Goal: Task Accomplishment & Management: Manage account settings

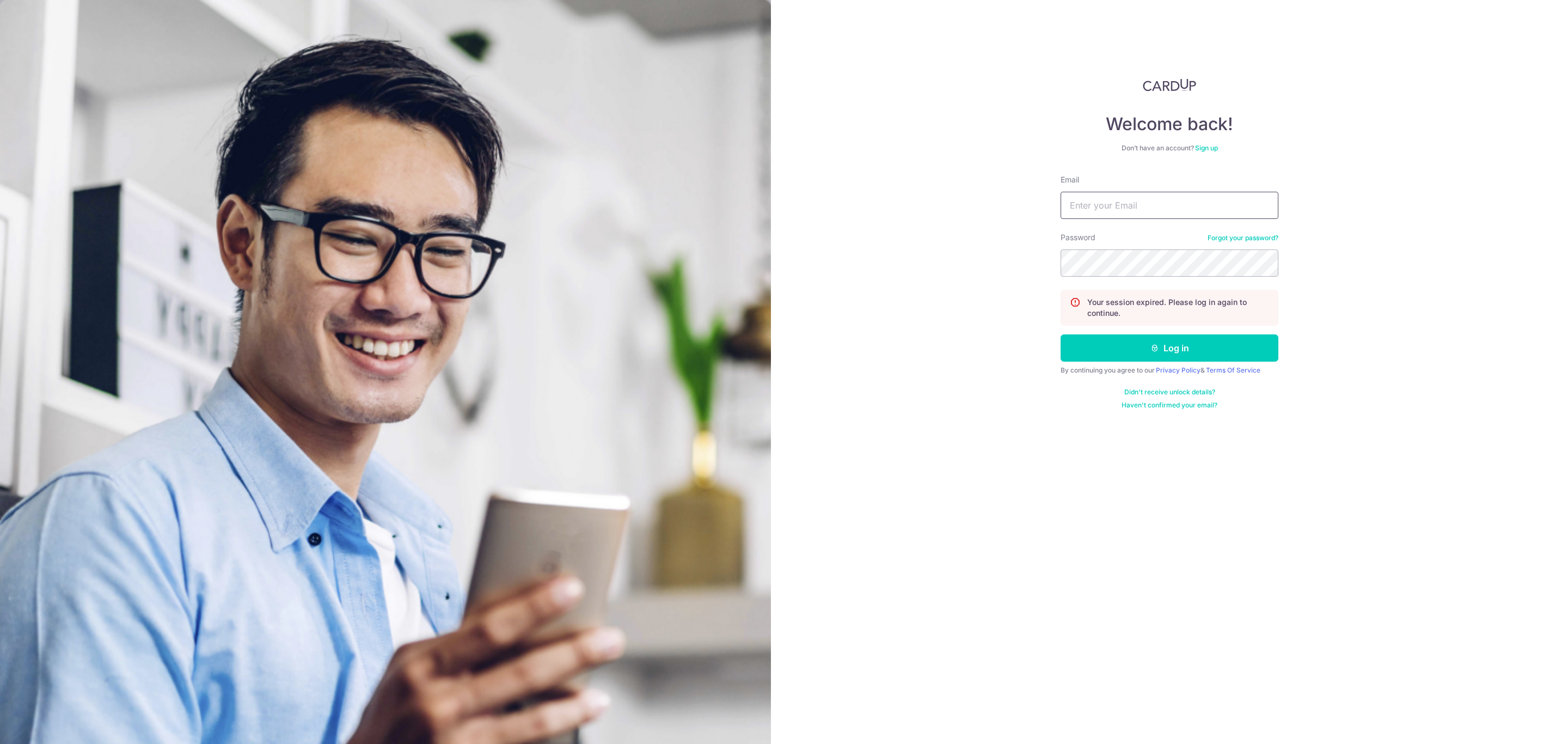
click at [1174, 194] on input "Email" at bounding box center [1169, 205] width 218 height 27
type input "[PERSON_NAME][EMAIL_ADDRESS][PERSON_NAME][DOMAIN_NAME]"
click at [1107, 353] on button "Log in" at bounding box center [1169, 348] width 218 height 27
drag, startPoint x: 1196, startPoint y: 211, endPoint x: 1207, endPoint y: 208, distance: 11.4
click at [1196, 211] on input "Email" at bounding box center [1169, 205] width 218 height 27
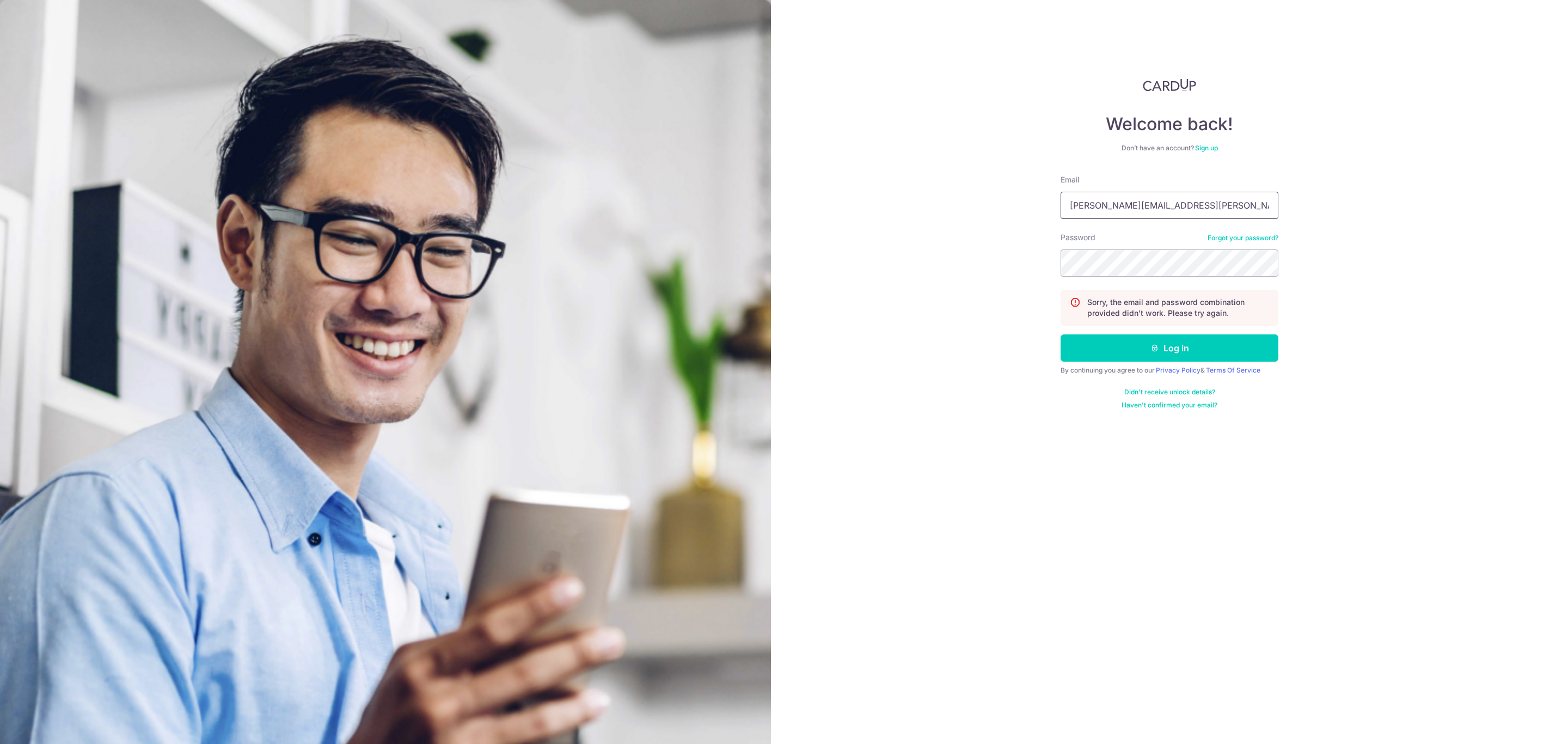
type input "[PERSON_NAME][EMAIL_ADDRESS][PERSON_NAME][DOMAIN_NAME]"
click at [1039, 342] on div "Welcome back! Don’t have an account? Sign up Email priscilla.yee@pgstoragesyste…" at bounding box center [1169, 372] width 797 height 744
click at [1155, 348] on icon "submit" at bounding box center [1155, 348] width 9 height 9
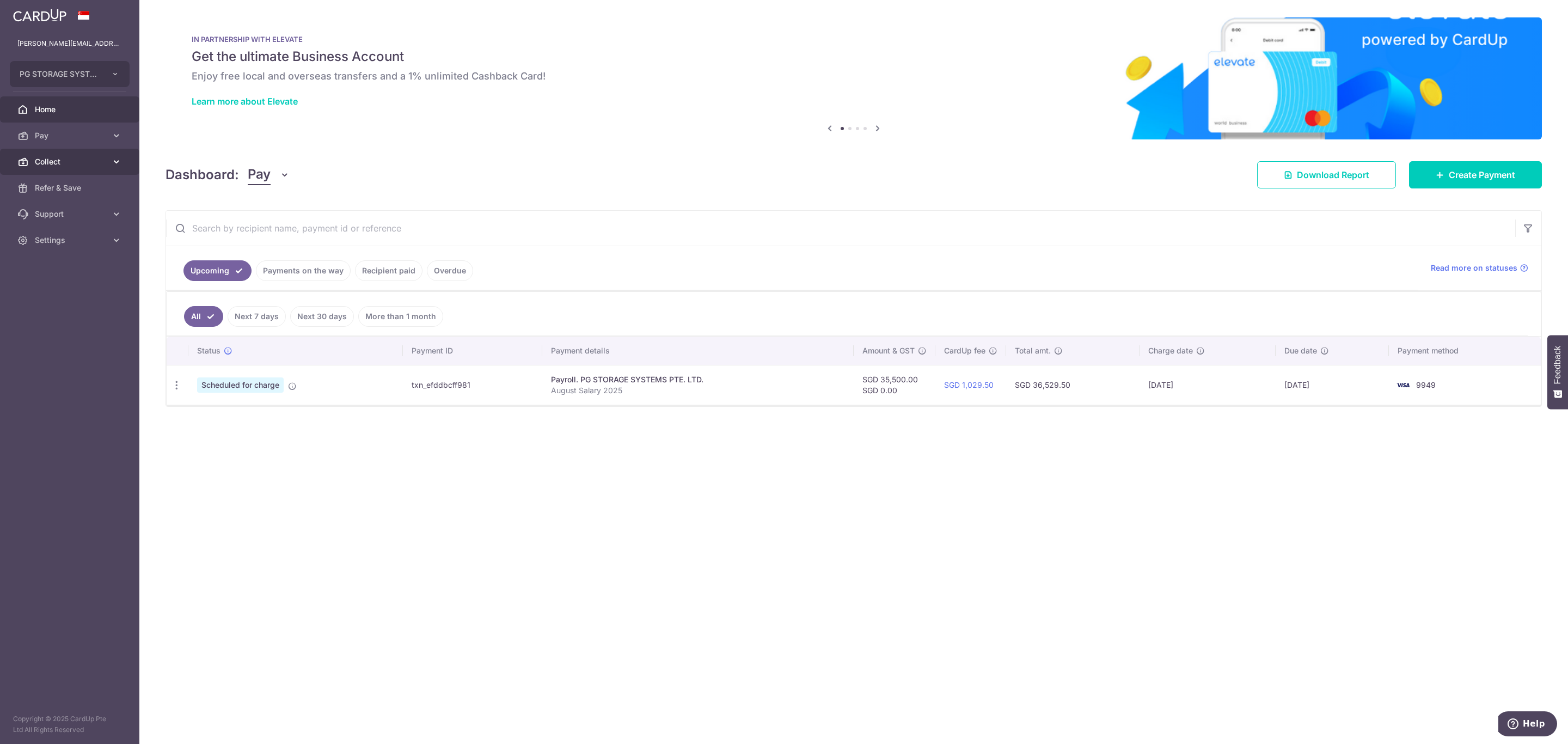
click at [90, 160] on span "Collect" at bounding box center [71, 162] width 72 height 11
click at [62, 188] on span "Dashboard" at bounding box center [71, 188] width 72 height 11
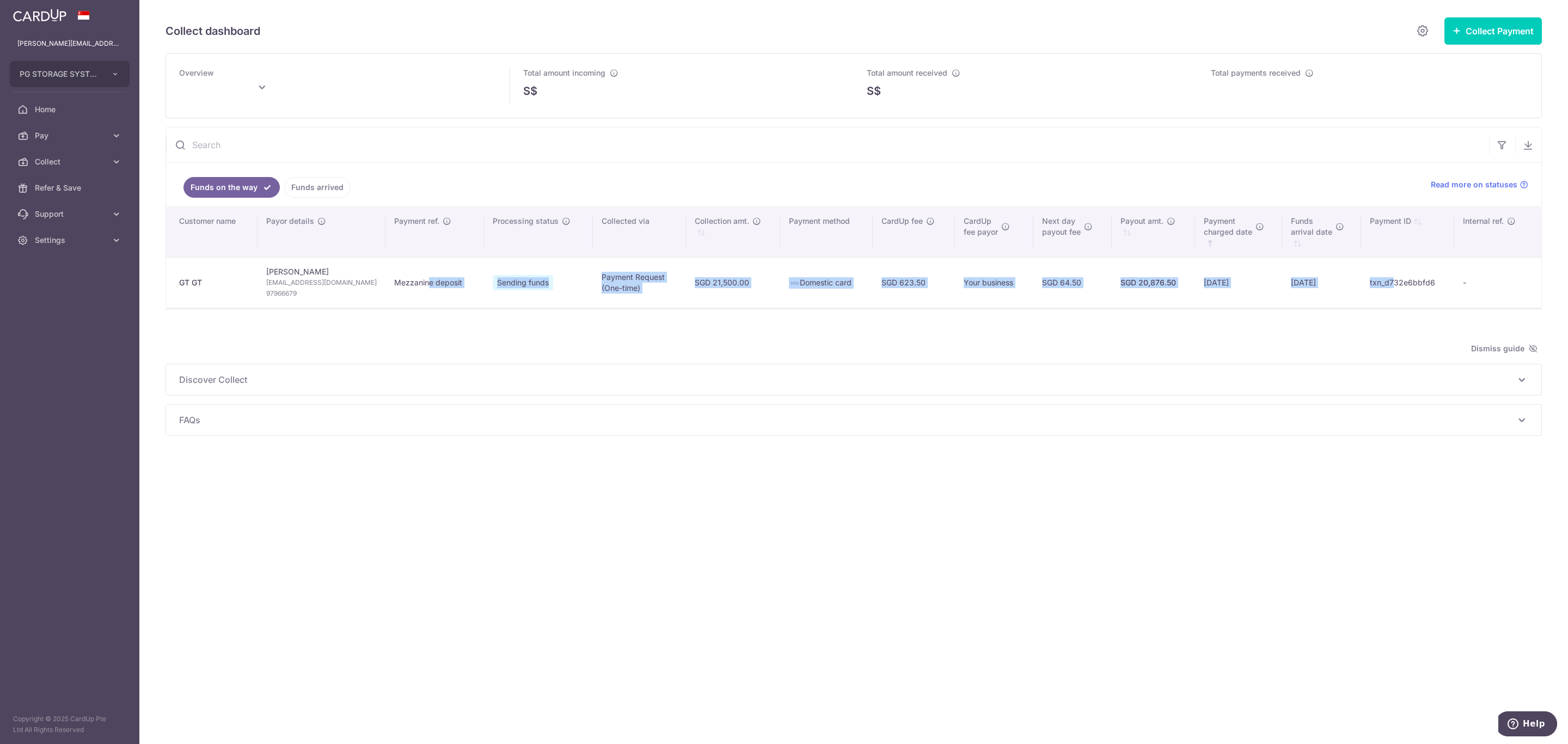
drag, startPoint x: 395, startPoint y: 281, endPoint x: 1411, endPoint y: 309, distance: 1016.4
click at [1411, 307] on tr "GT GT Tuan Loon Tan grexxtan@me.com 97966679 Mezzanine deposit Sending funds Pa…" at bounding box center [853, 282] width 1375 height 51
click at [1428, 295] on td "txn_d732e6bbfd6" at bounding box center [1408, 282] width 94 height 51
type input "September 2025"
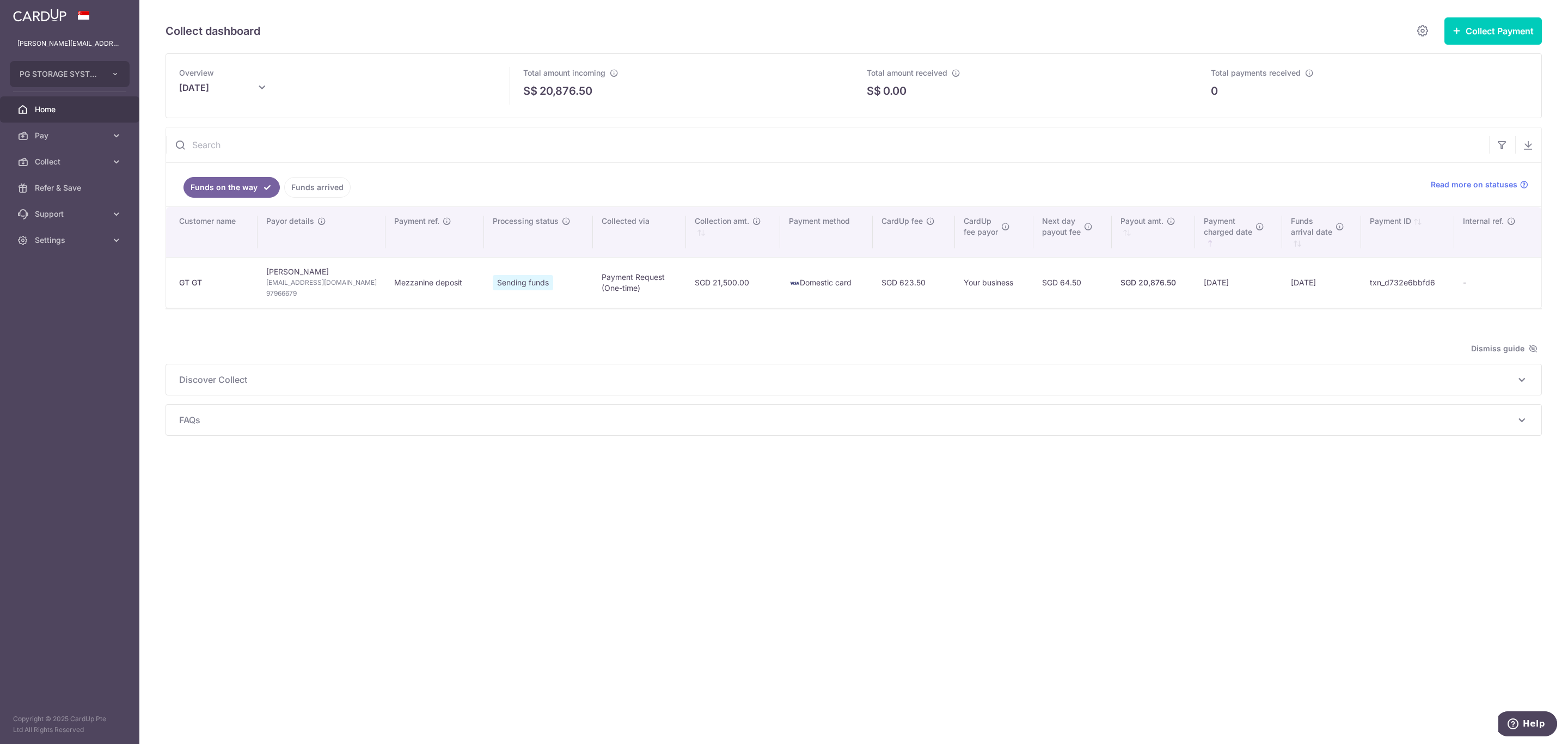
click at [51, 110] on span "Home" at bounding box center [71, 110] width 72 height 11
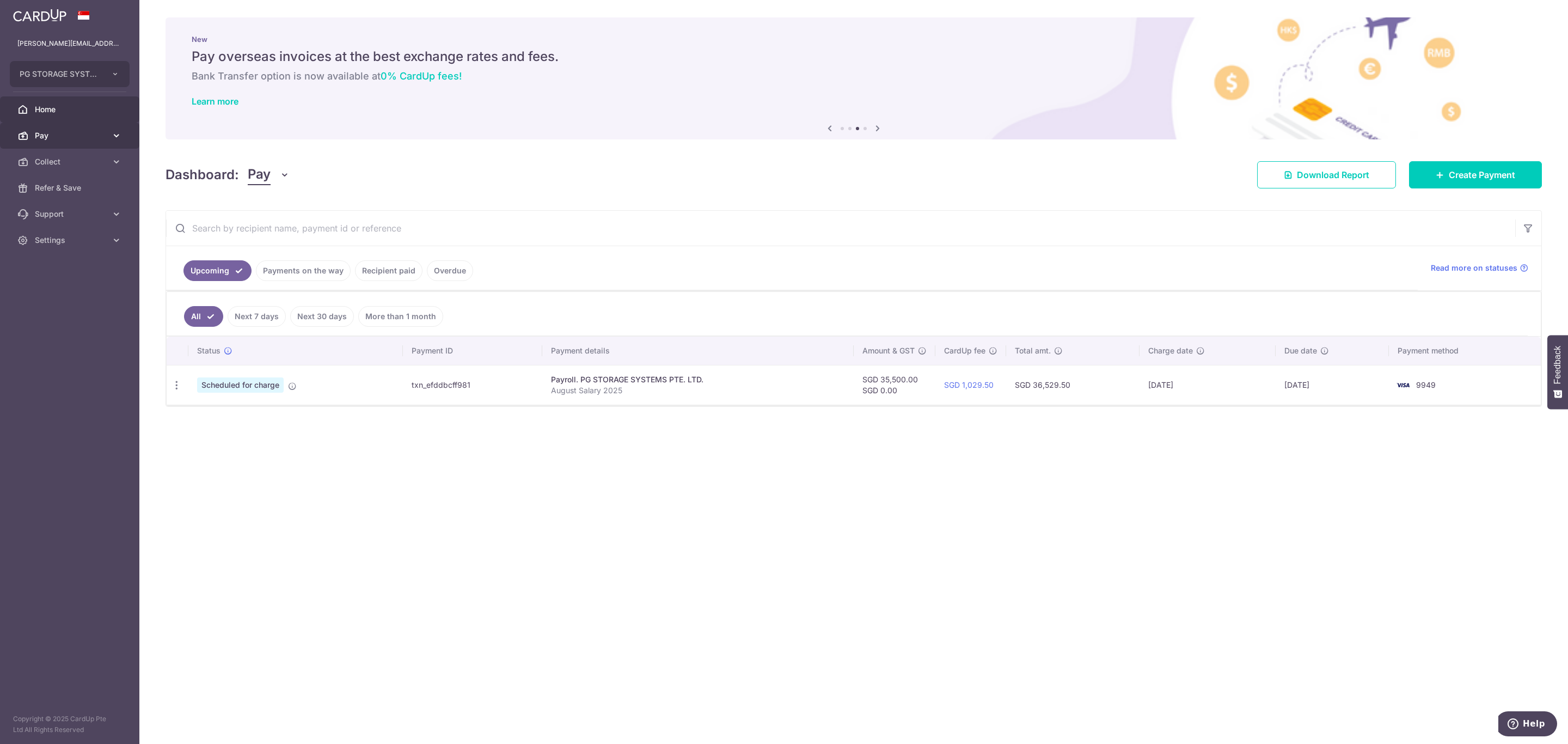
click at [48, 135] on span "Pay" at bounding box center [71, 136] width 72 height 11
click at [43, 273] on link "Collect" at bounding box center [69, 279] width 139 height 26
click at [55, 304] on span "Dashboard" at bounding box center [71, 306] width 72 height 11
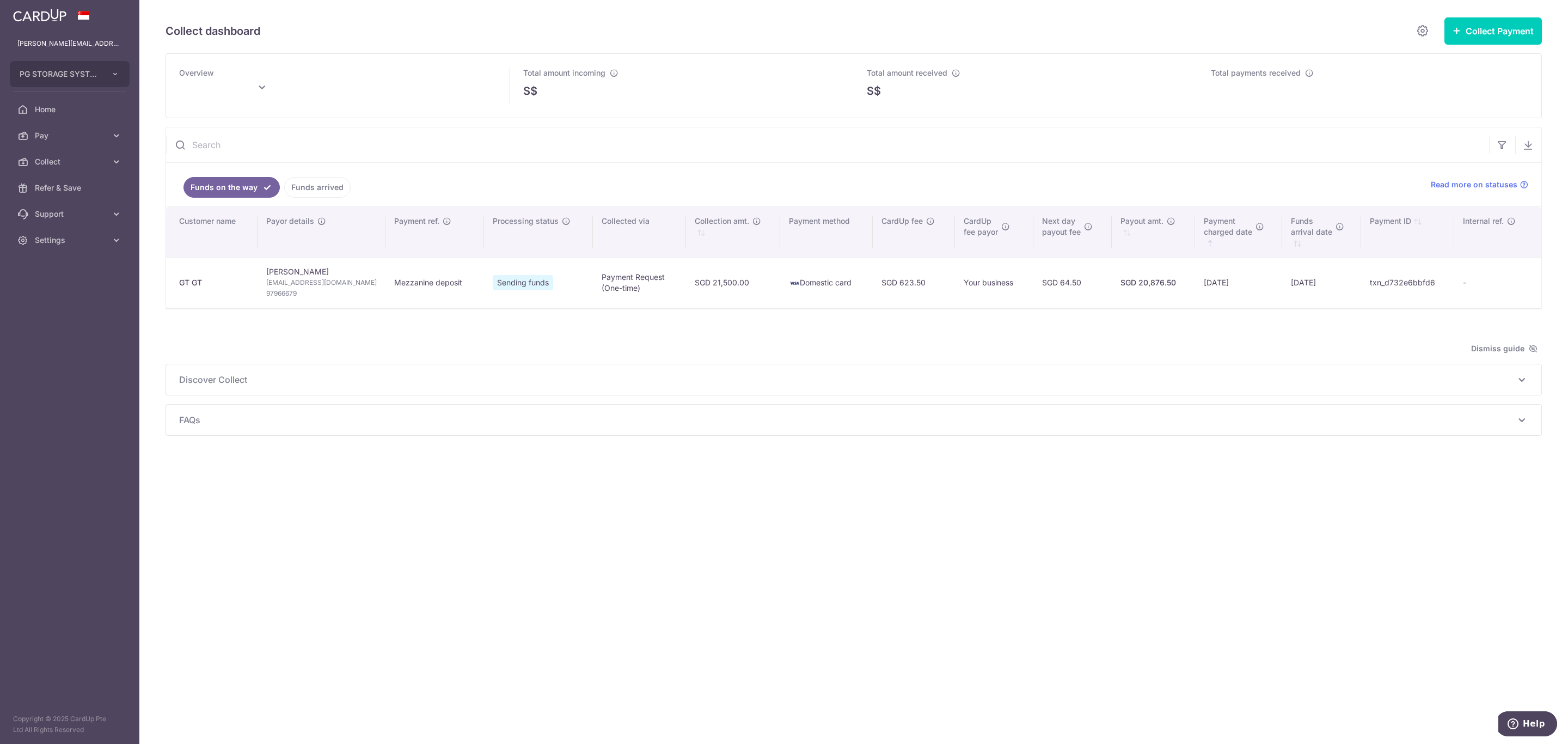
type input "September 2025"
